Goal: Transaction & Acquisition: Purchase product/service

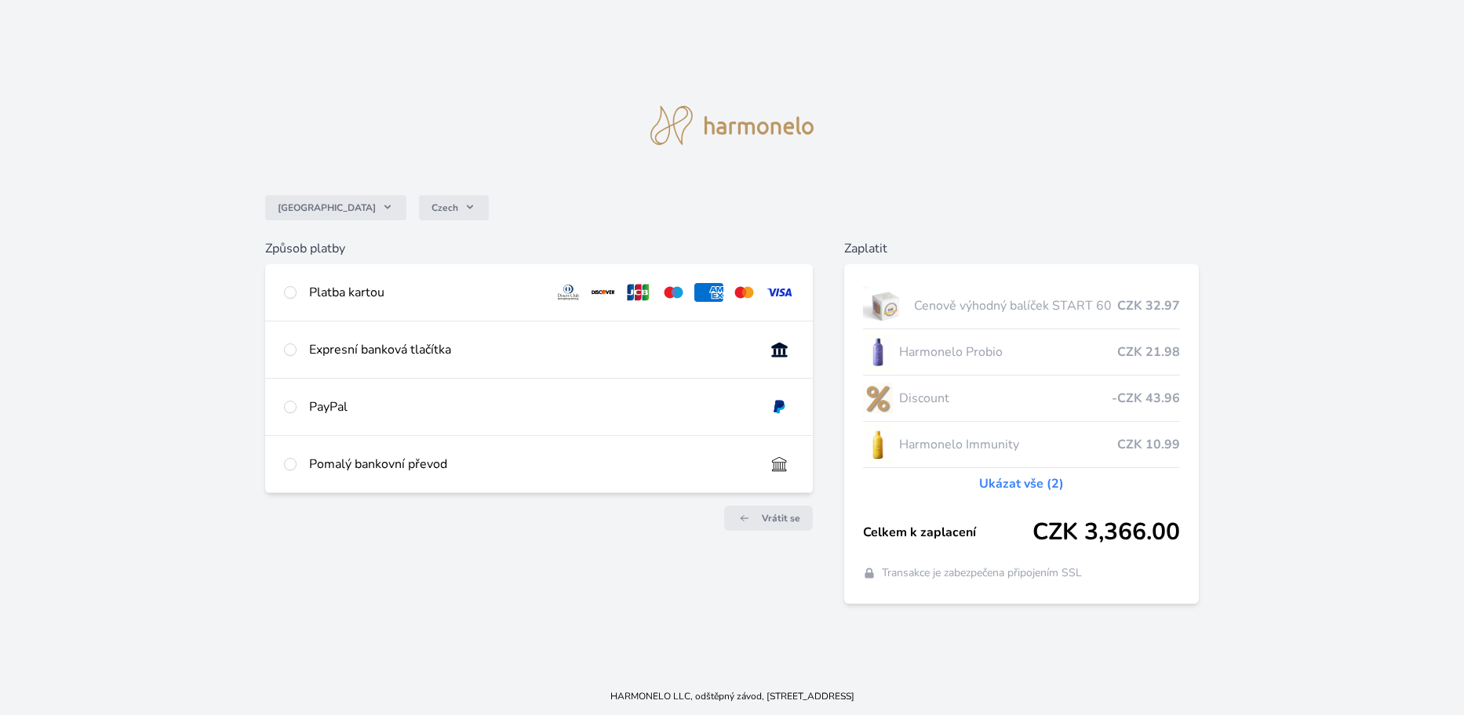
click at [315, 293] on div "Platba kartou" at bounding box center [425, 292] width 232 height 19
radio input "true"
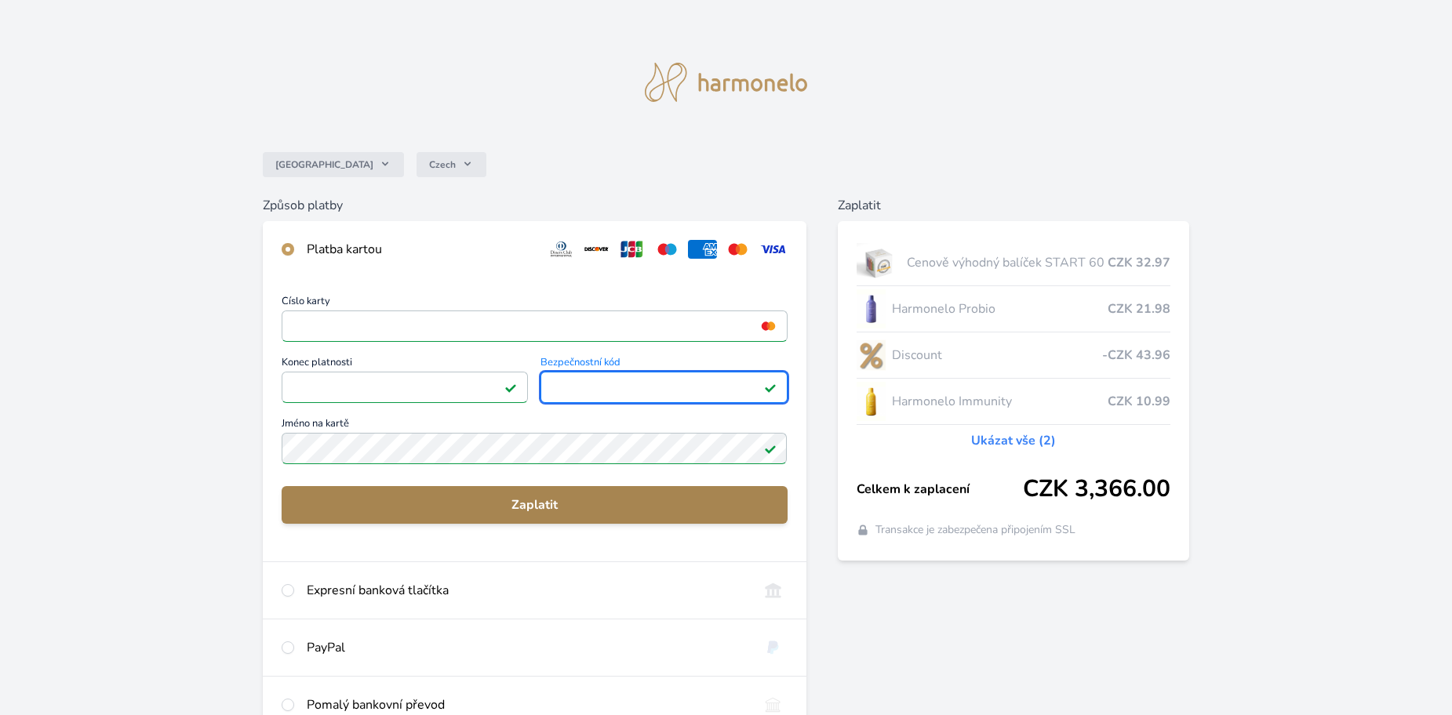
click at [544, 503] on span "Zaplatit" at bounding box center [534, 505] width 480 height 19
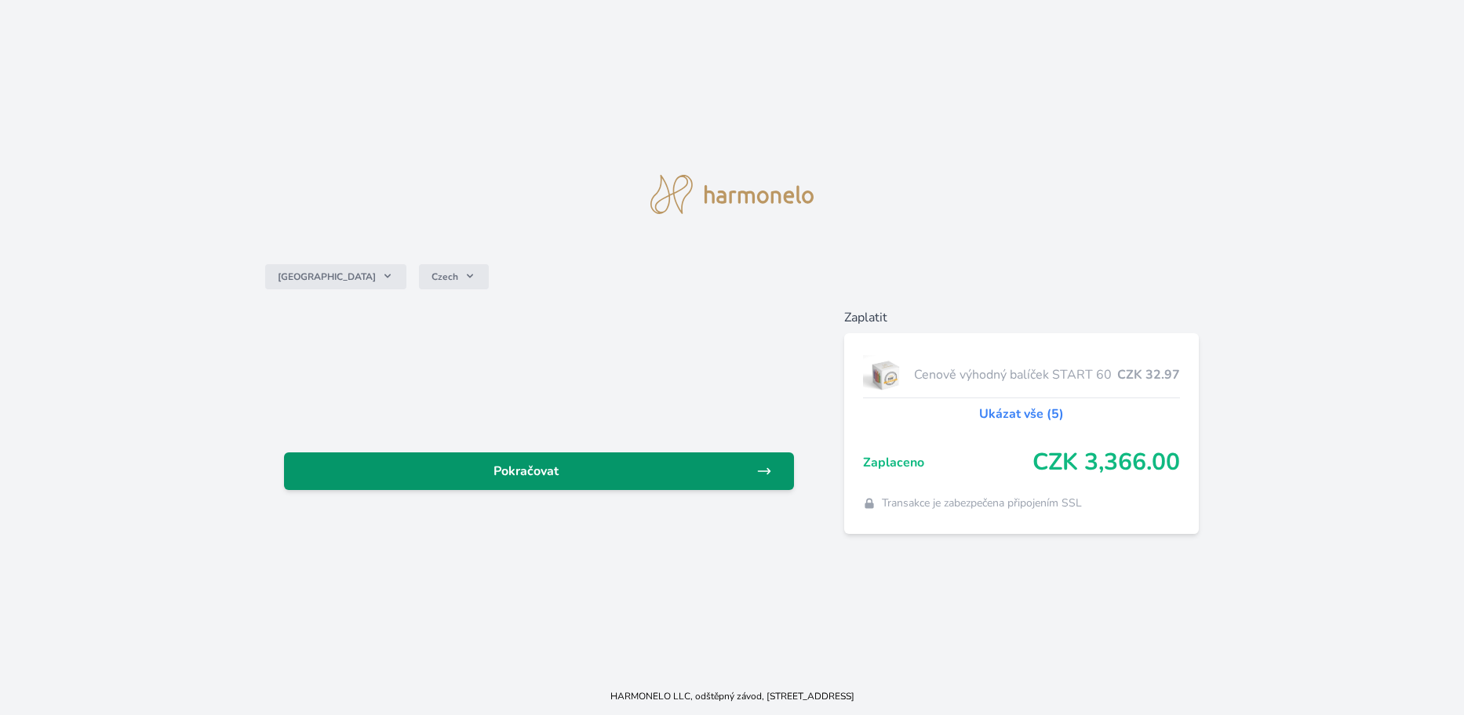
click at [515, 473] on span "Pokračovat" at bounding box center [526, 471] width 460 height 19
